Goal: Check status: Check status

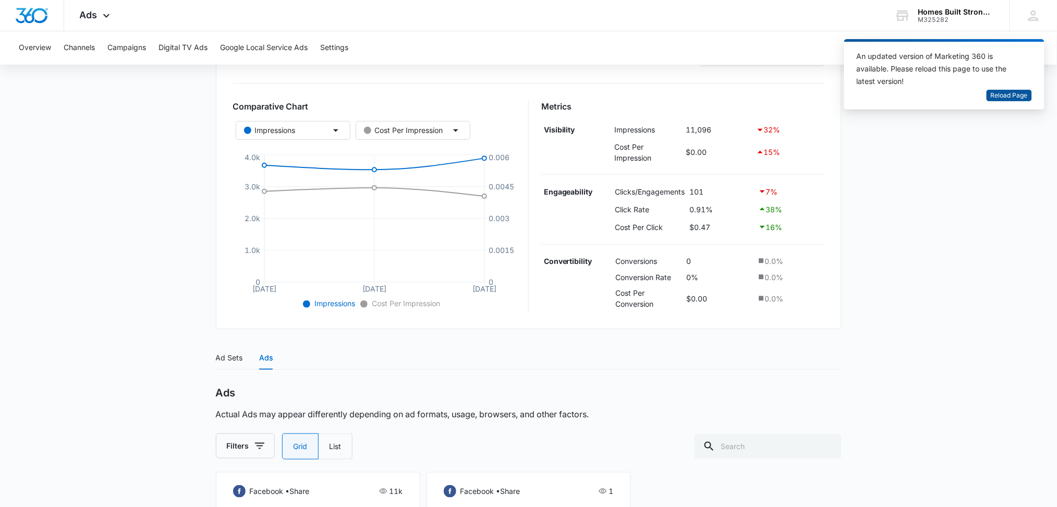
click at [1012, 91] on span "Reload Page" at bounding box center [1009, 96] width 37 height 10
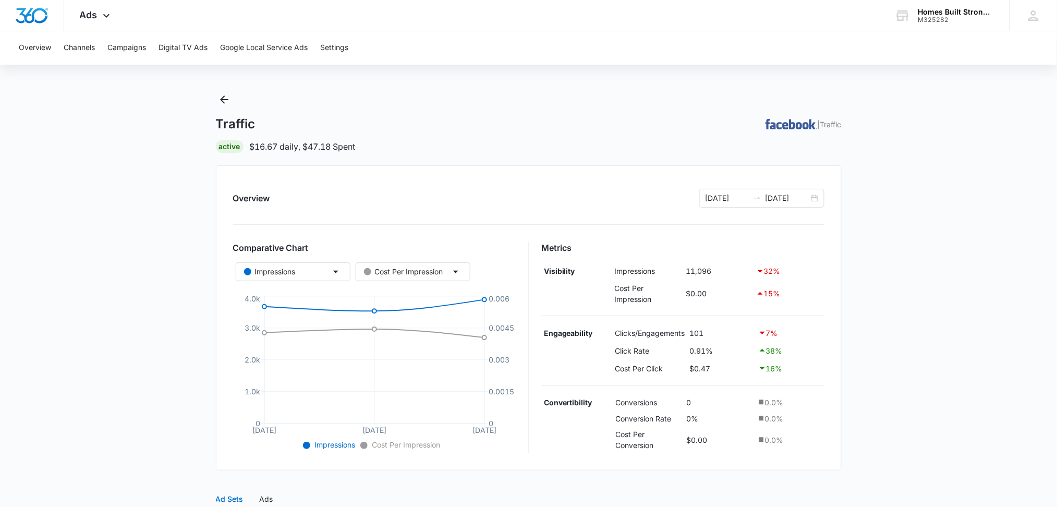
scroll to position [77, 0]
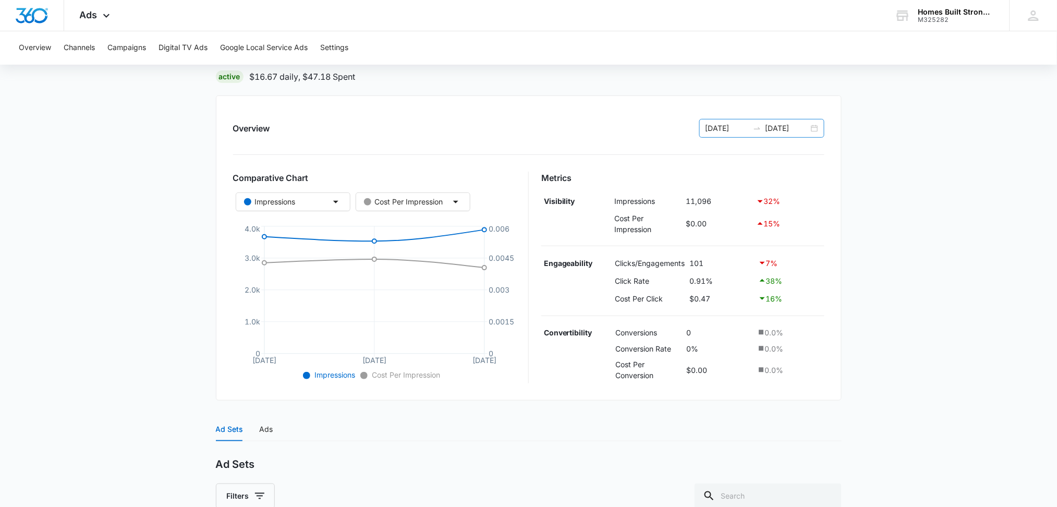
click at [810, 130] on div "[DATE] [DATE]" at bounding box center [761, 128] width 125 height 19
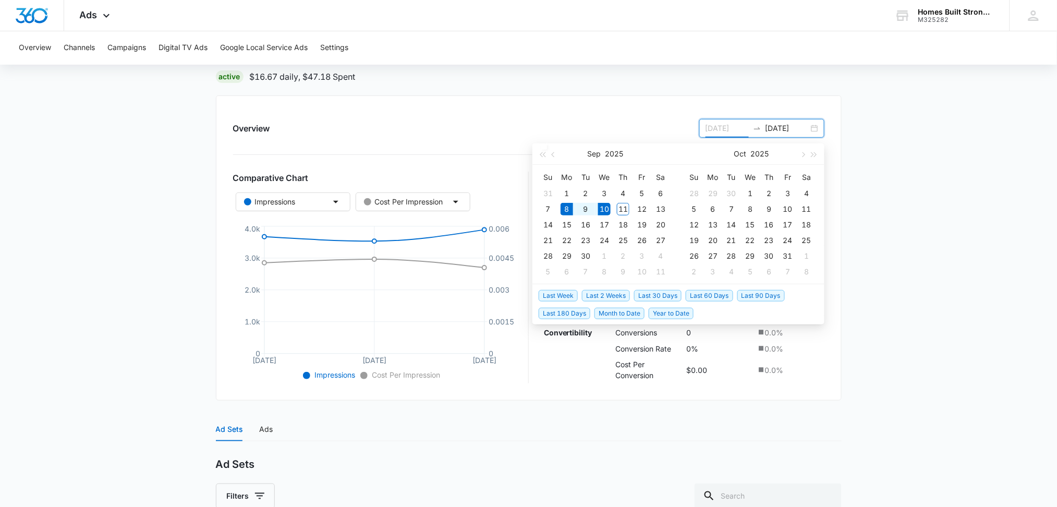
type input "[DATE]"
click at [604, 209] on div "10" at bounding box center [604, 209] width 13 height 13
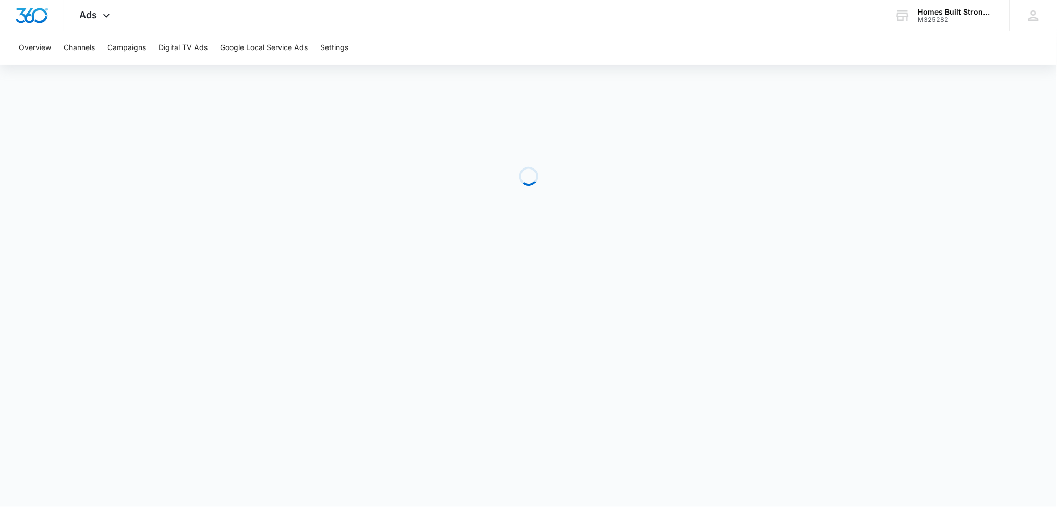
scroll to position [0, 0]
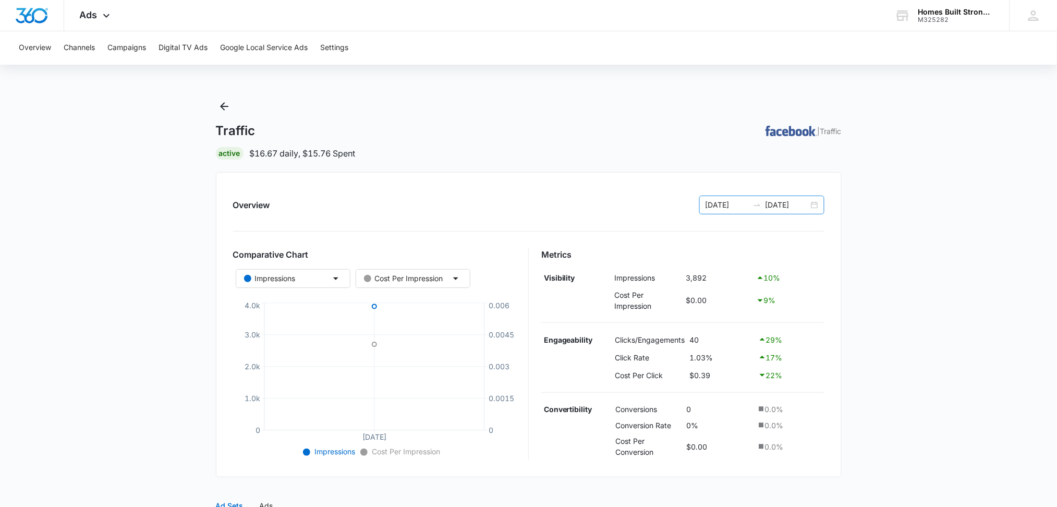
click at [802, 205] on input "[DATE]" at bounding box center [786, 204] width 43 height 11
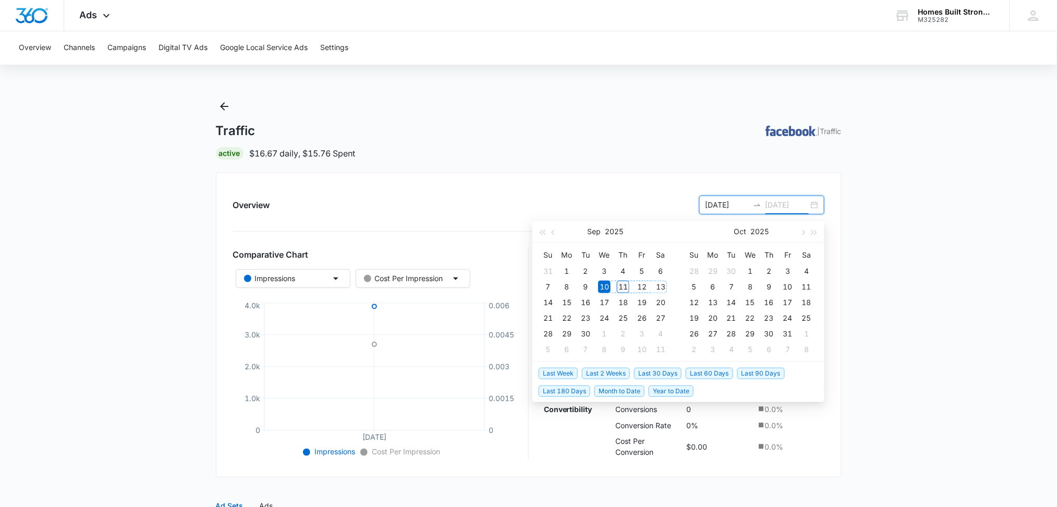
type input "09/11/2025"
click at [622, 287] on div "11" at bounding box center [623, 286] width 13 height 13
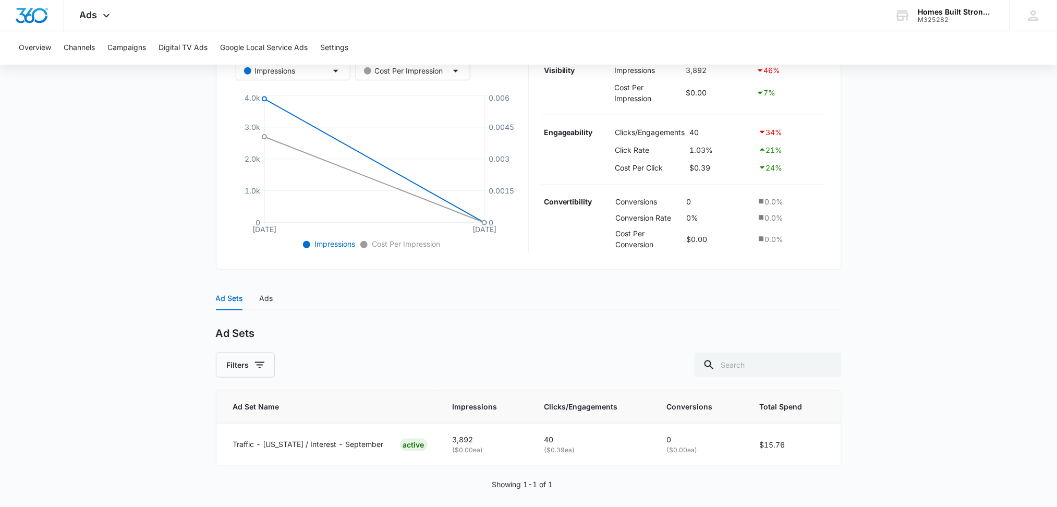
scroll to position [215, 0]
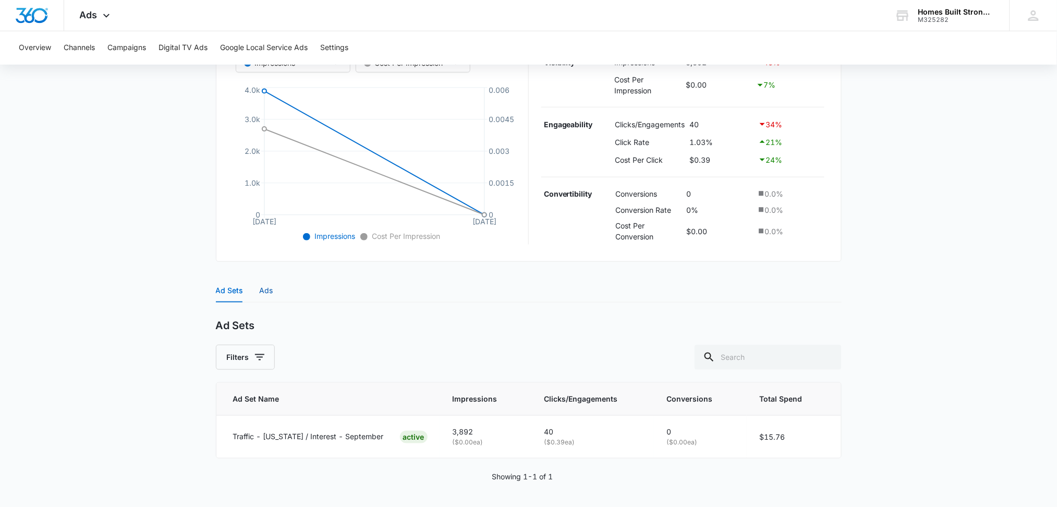
click at [269, 290] on div "Ads" at bounding box center [267, 290] width 14 height 11
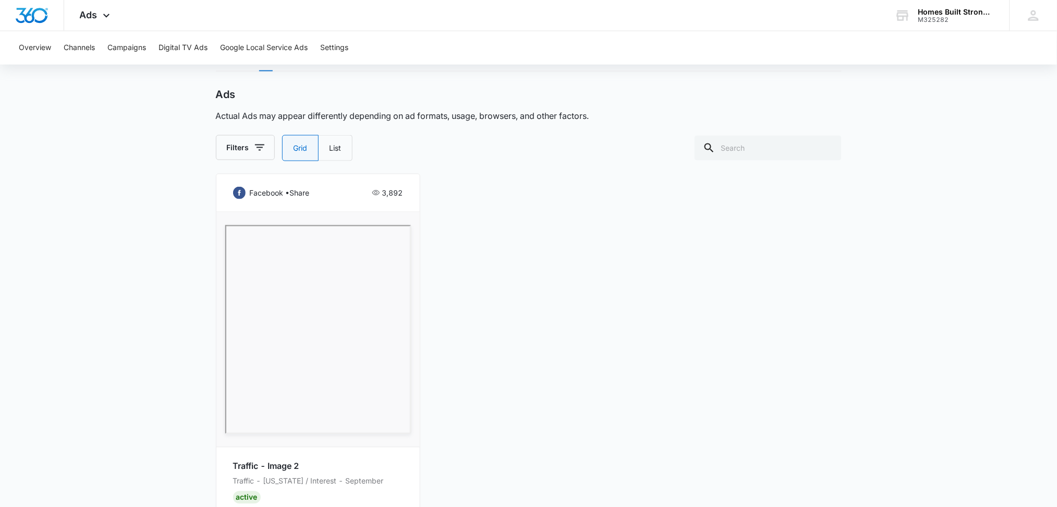
scroll to position [494, 0]
